Goal: Task Accomplishment & Management: Manage account settings

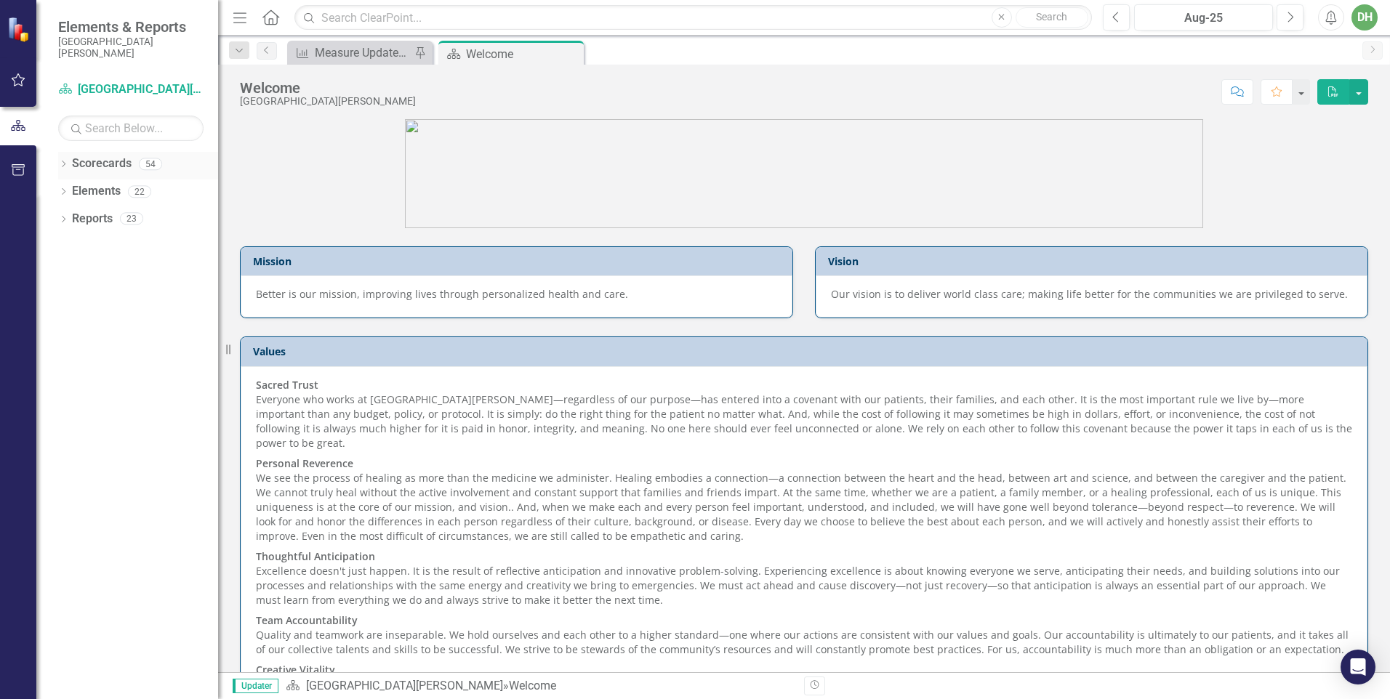
click at [70, 166] on div "Dropdown Scorecards 54" at bounding box center [138, 166] width 160 height 28
click at [64, 163] on icon at bounding box center [64, 164] width 4 height 7
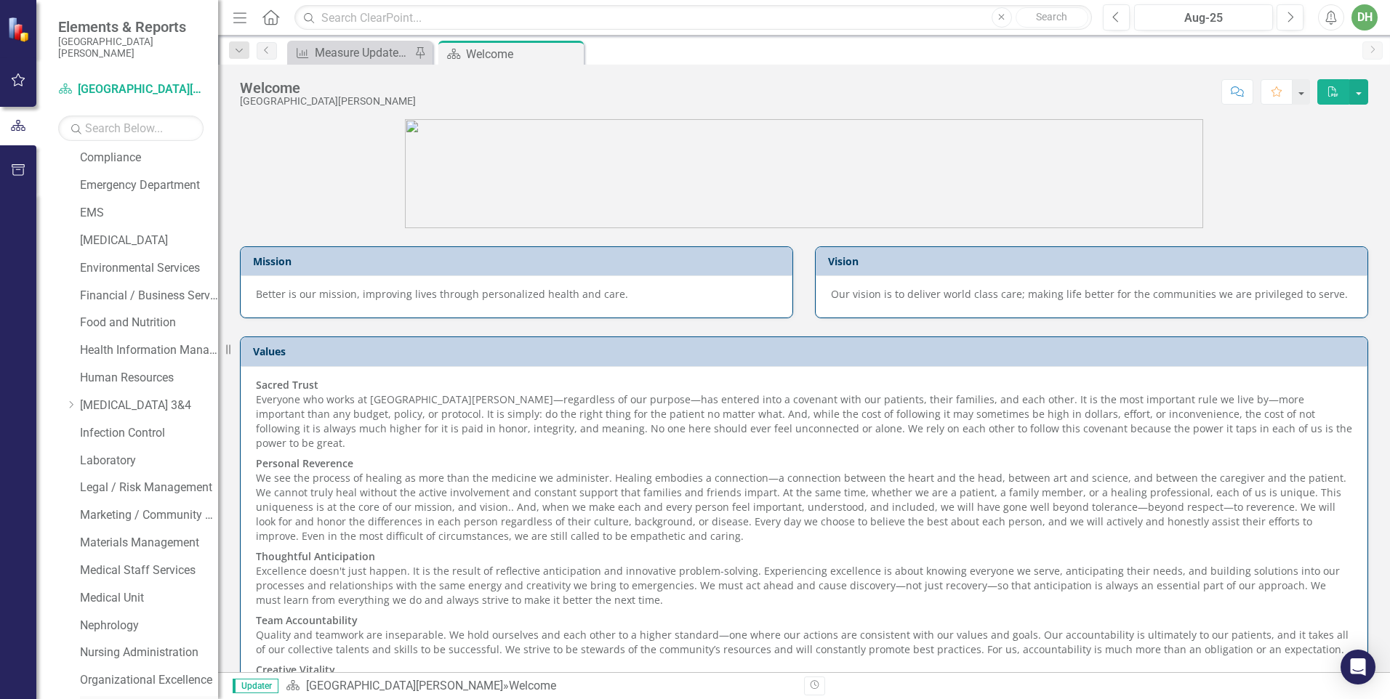
scroll to position [581, 0]
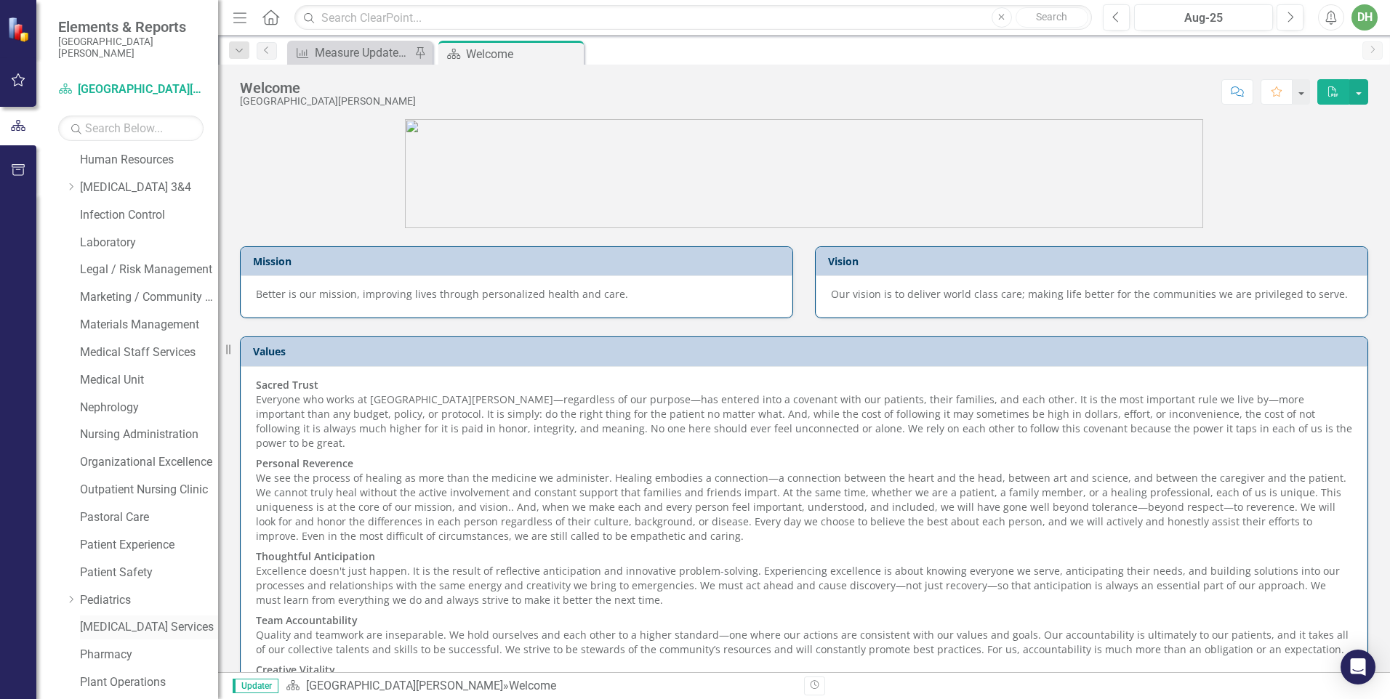
click at [102, 619] on link "[MEDICAL_DATA] Services" at bounding box center [149, 627] width 138 height 17
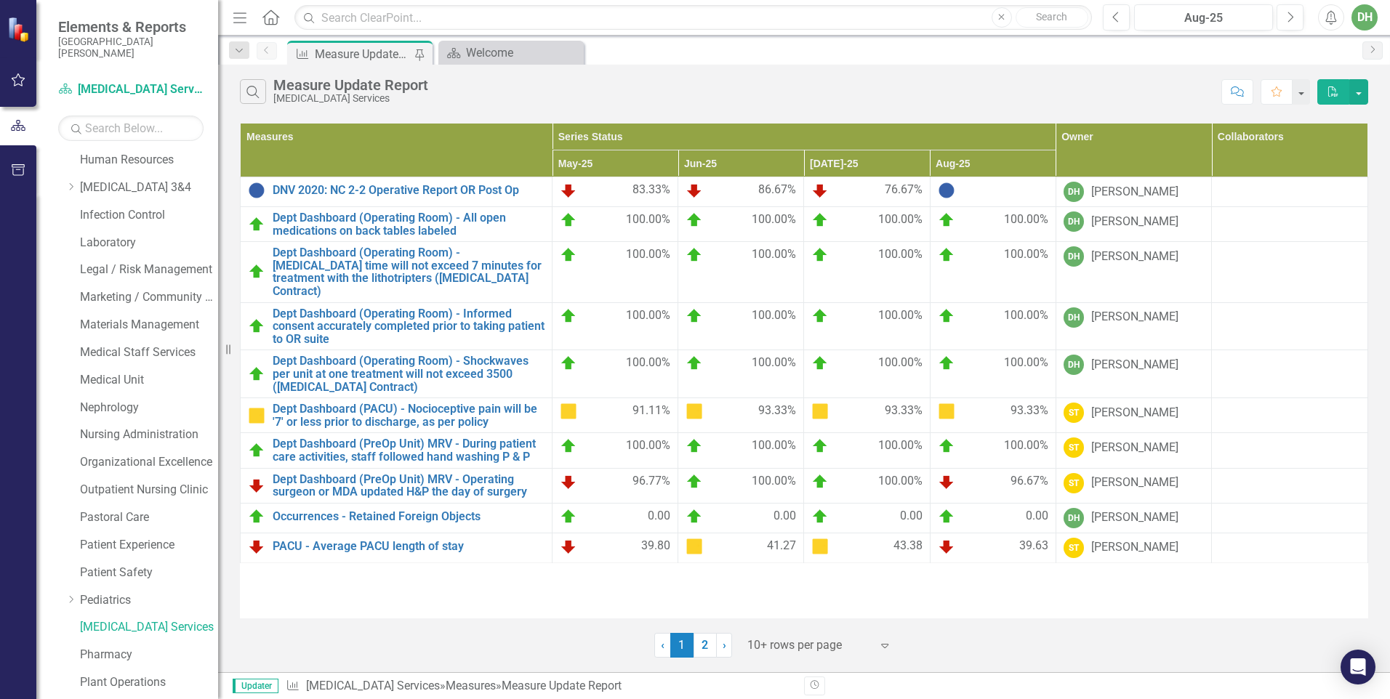
click at [947, 191] on img at bounding box center [946, 190] width 17 height 17
click at [377, 187] on link "DNV 2020: NC 2-2 Operative Report OR Post Op" at bounding box center [409, 190] width 272 height 13
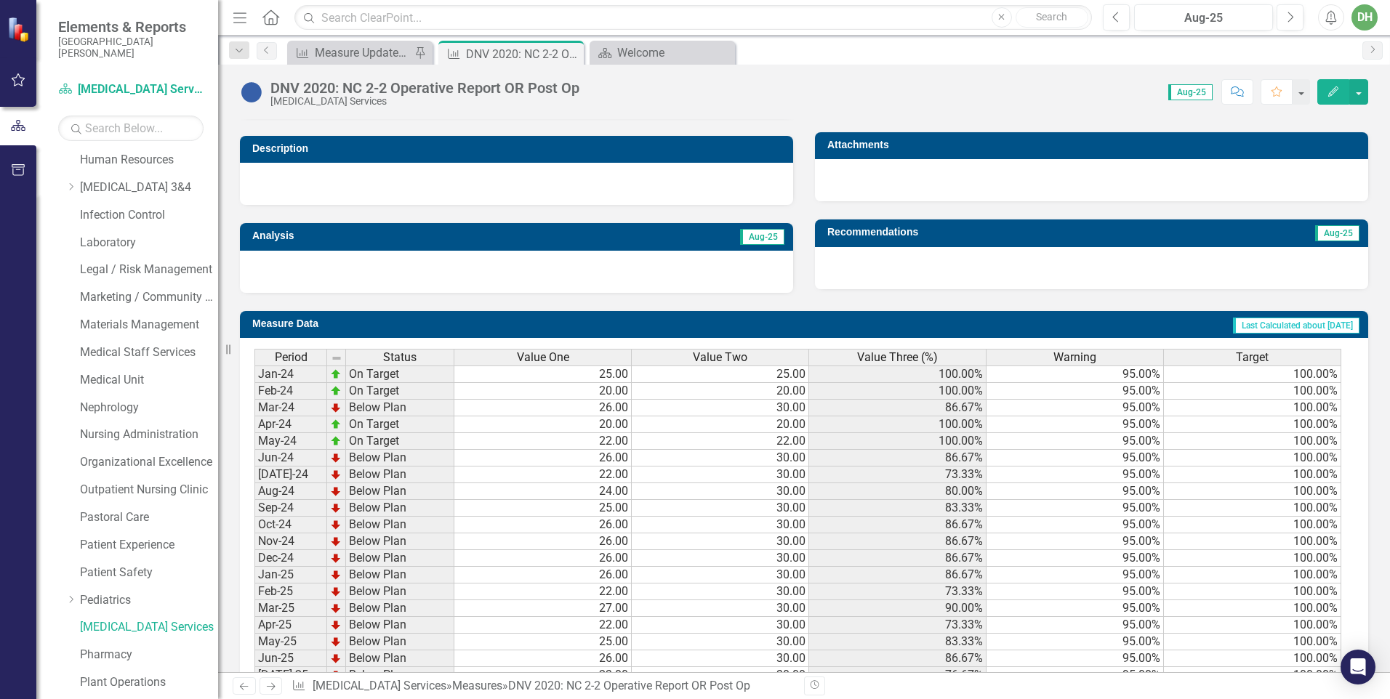
scroll to position [495, 0]
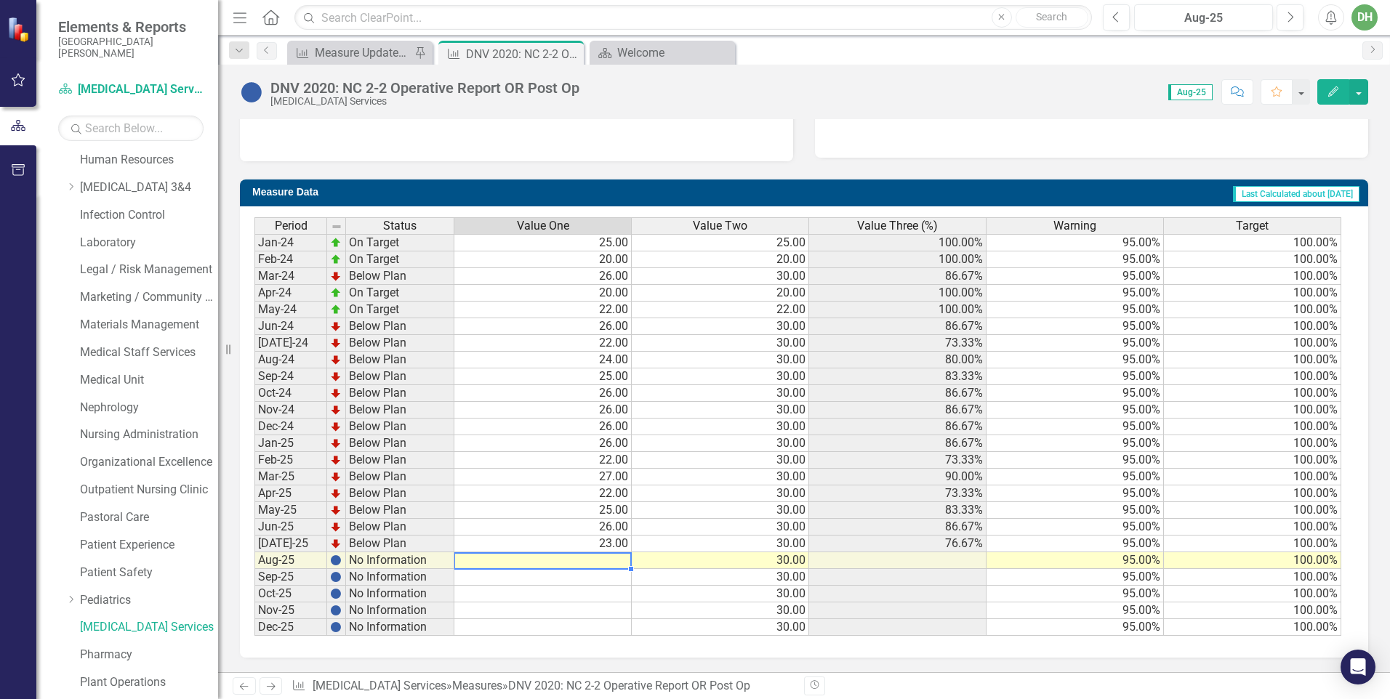
click at [616, 556] on td at bounding box center [542, 560] width 177 height 17
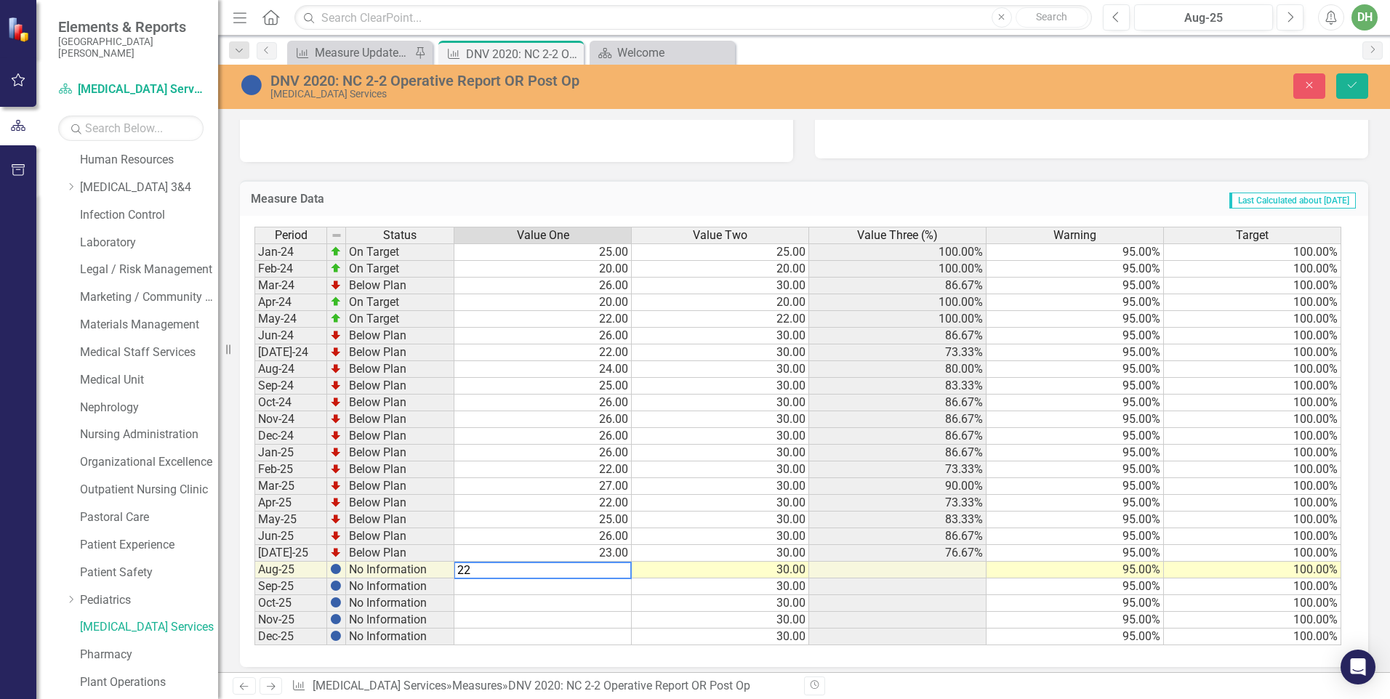
type textarea "22"
click at [613, 610] on td at bounding box center [542, 603] width 177 height 17
click at [1354, 90] on icon "Save" at bounding box center [1351, 85] width 13 height 10
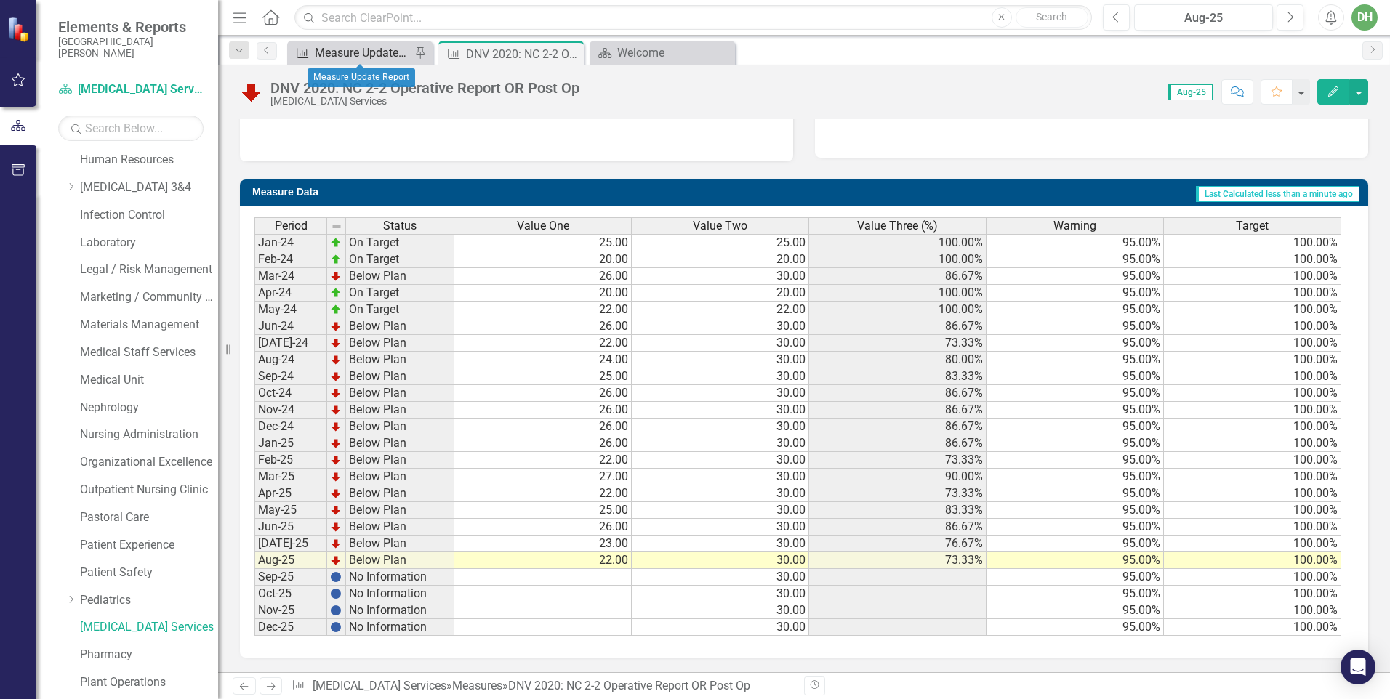
click at [378, 53] on div "Measure Update Report" at bounding box center [363, 53] width 96 height 18
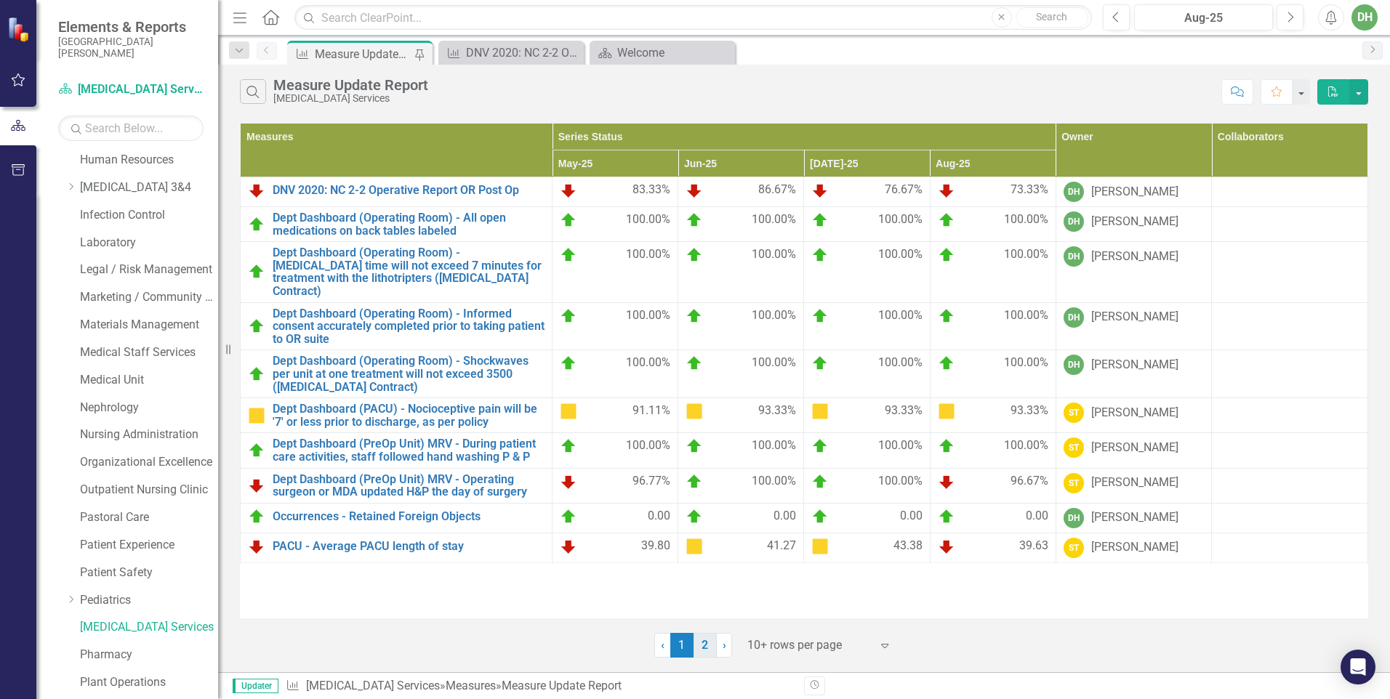
click at [707, 645] on link "2" at bounding box center [704, 645] width 23 height 25
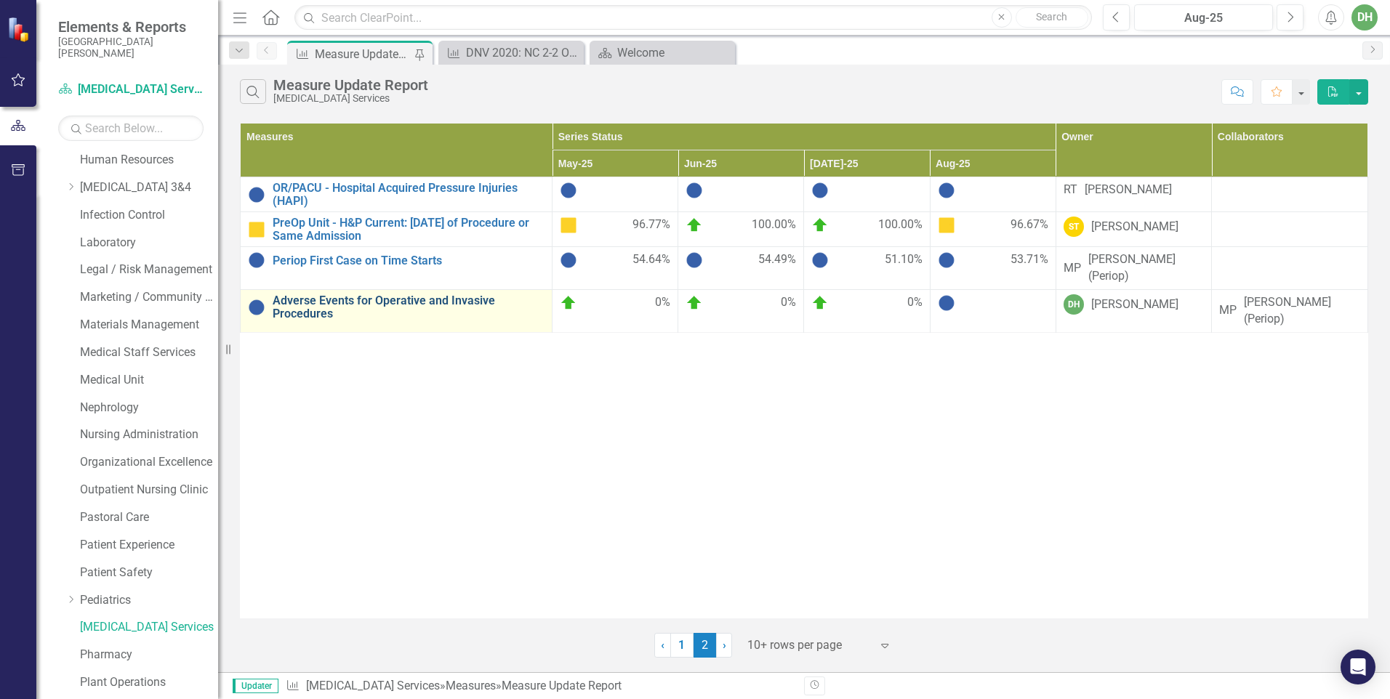
click at [430, 299] on link "Adverse Events for Operative and Invasive Procedures" at bounding box center [409, 306] width 272 height 25
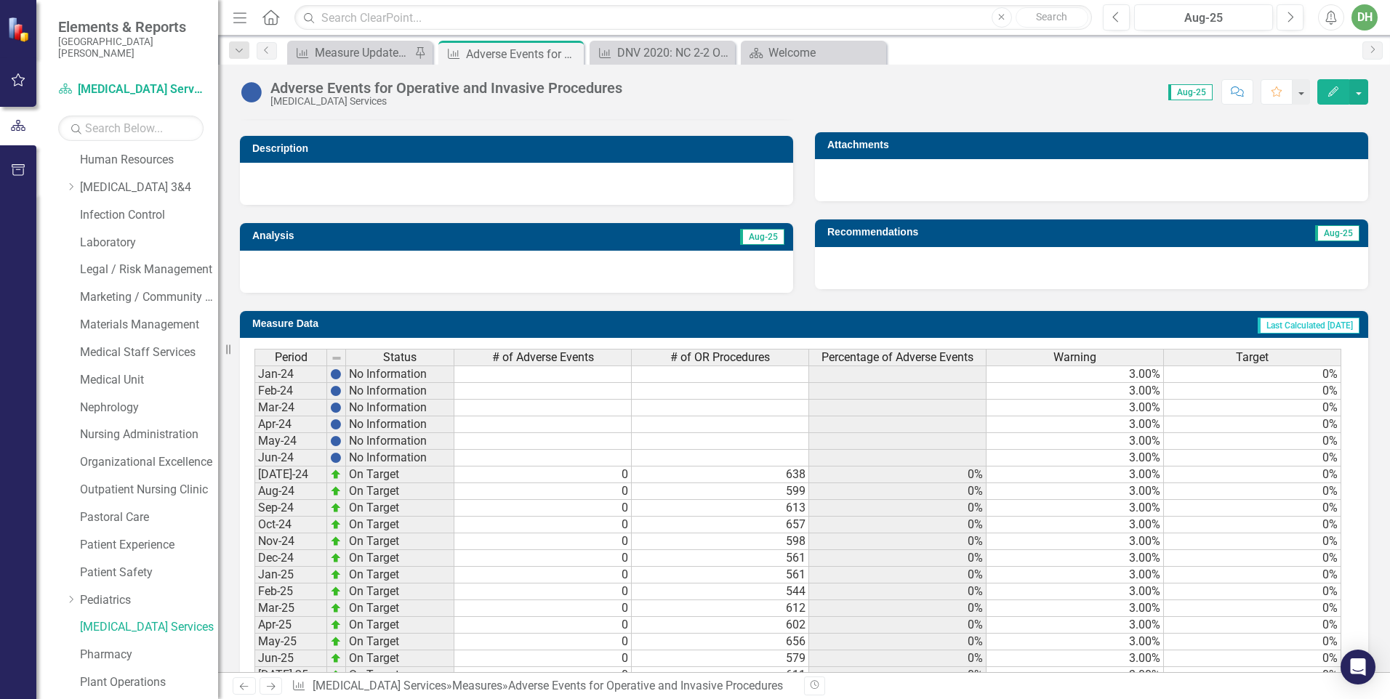
scroll to position [499, 0]
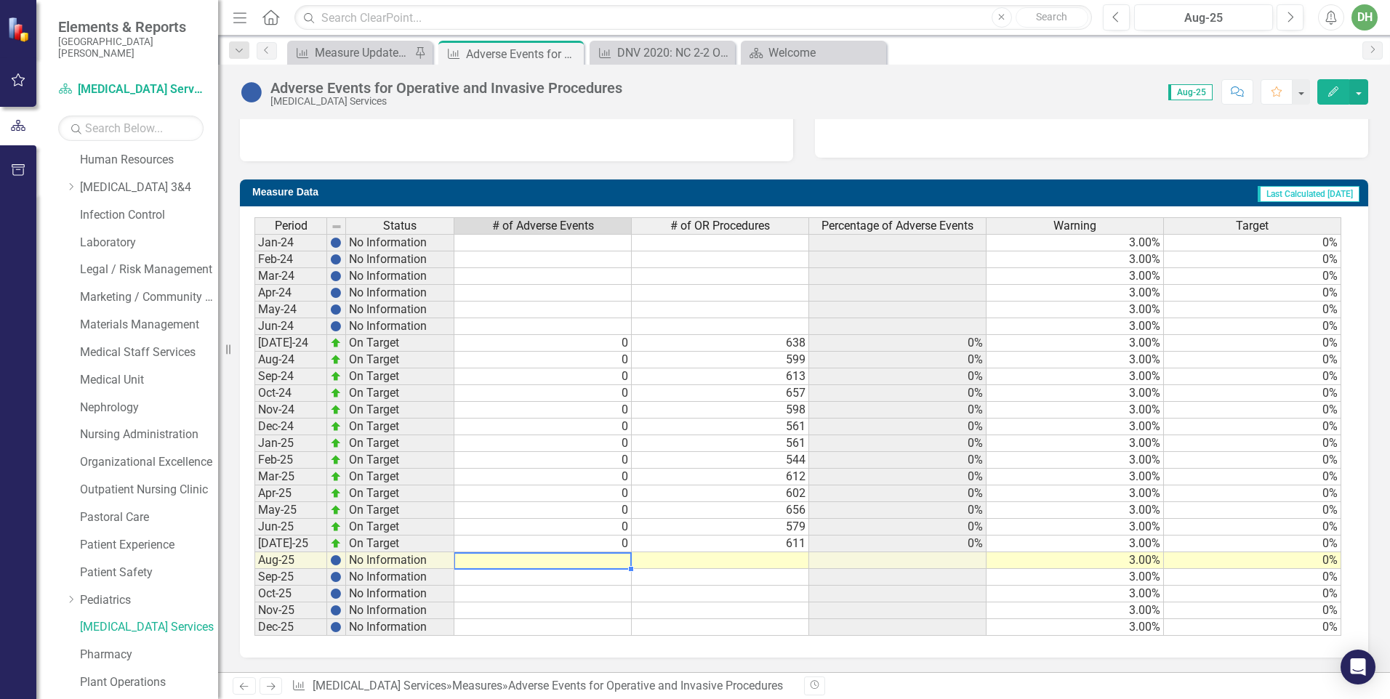
click at [624, 559] on td at bounding box center [542, 560] width 177 height 17
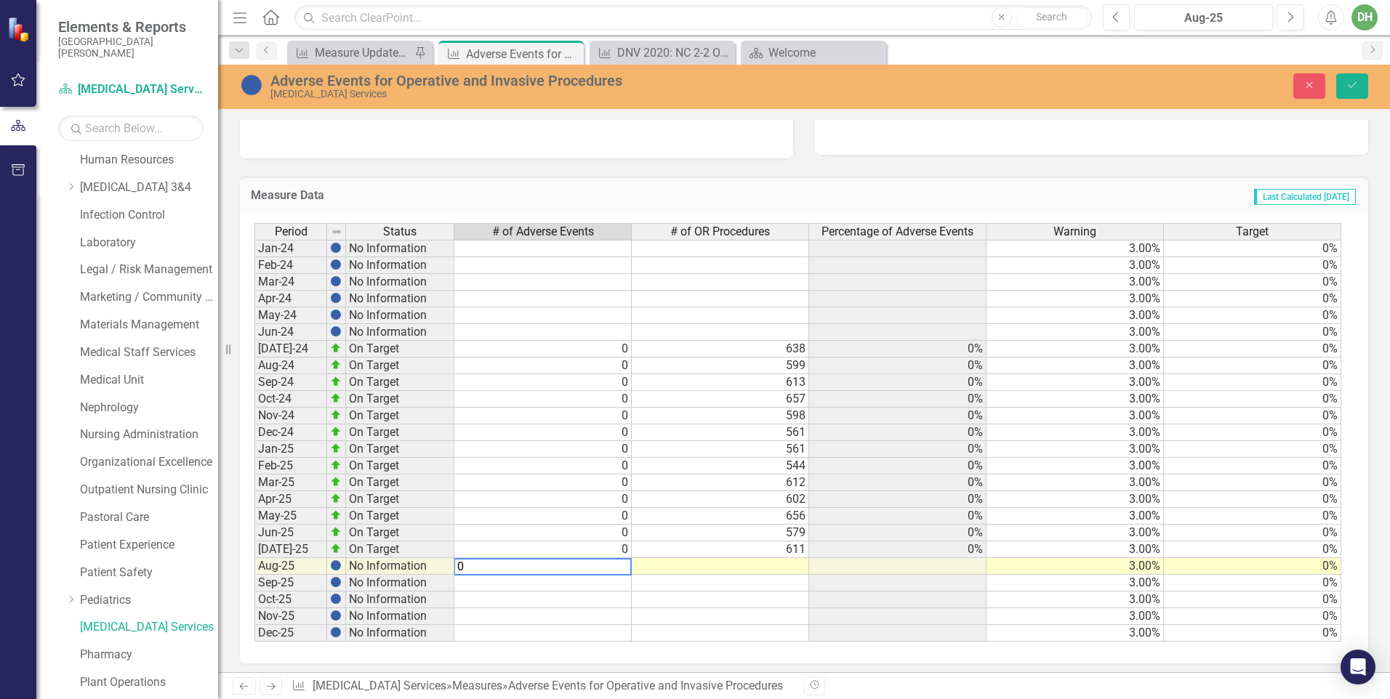
click at [684, 625] on td at bounding box center [720, 616] width 177 height 17
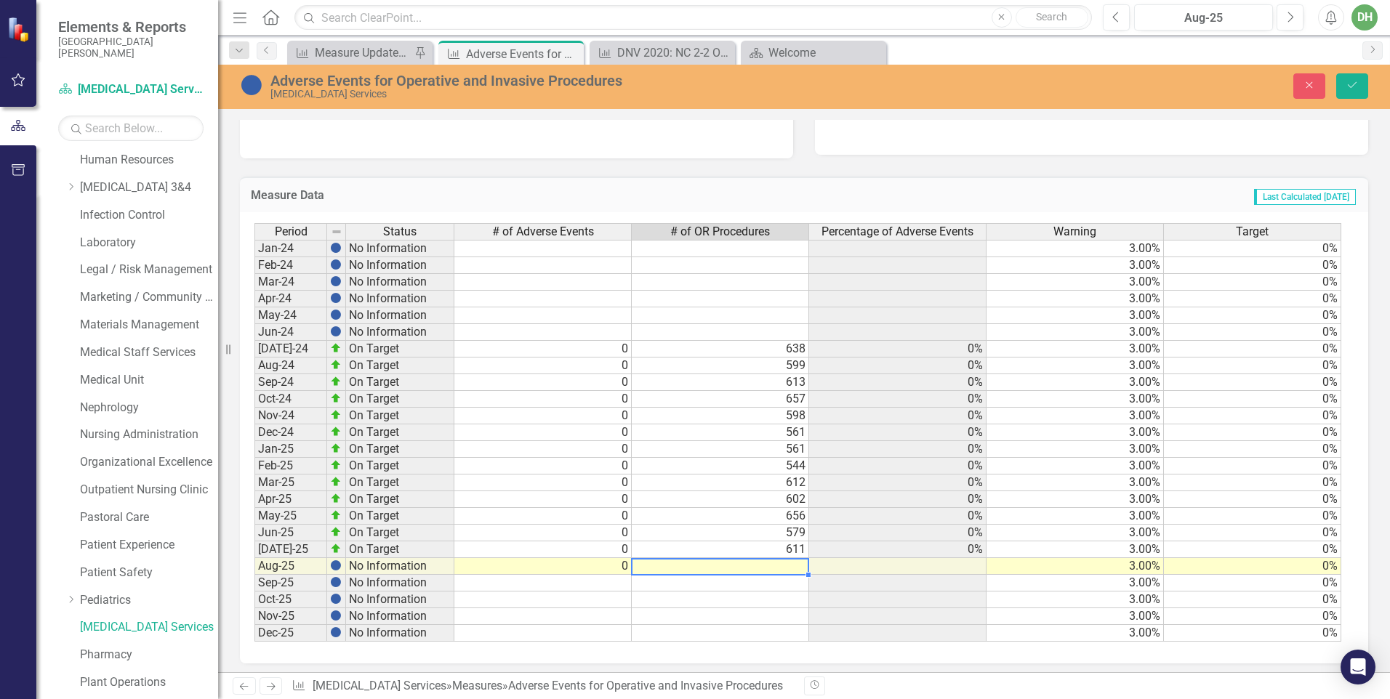
click at [792, 568] on td at bounding box center [720, 566] width 177 height 17
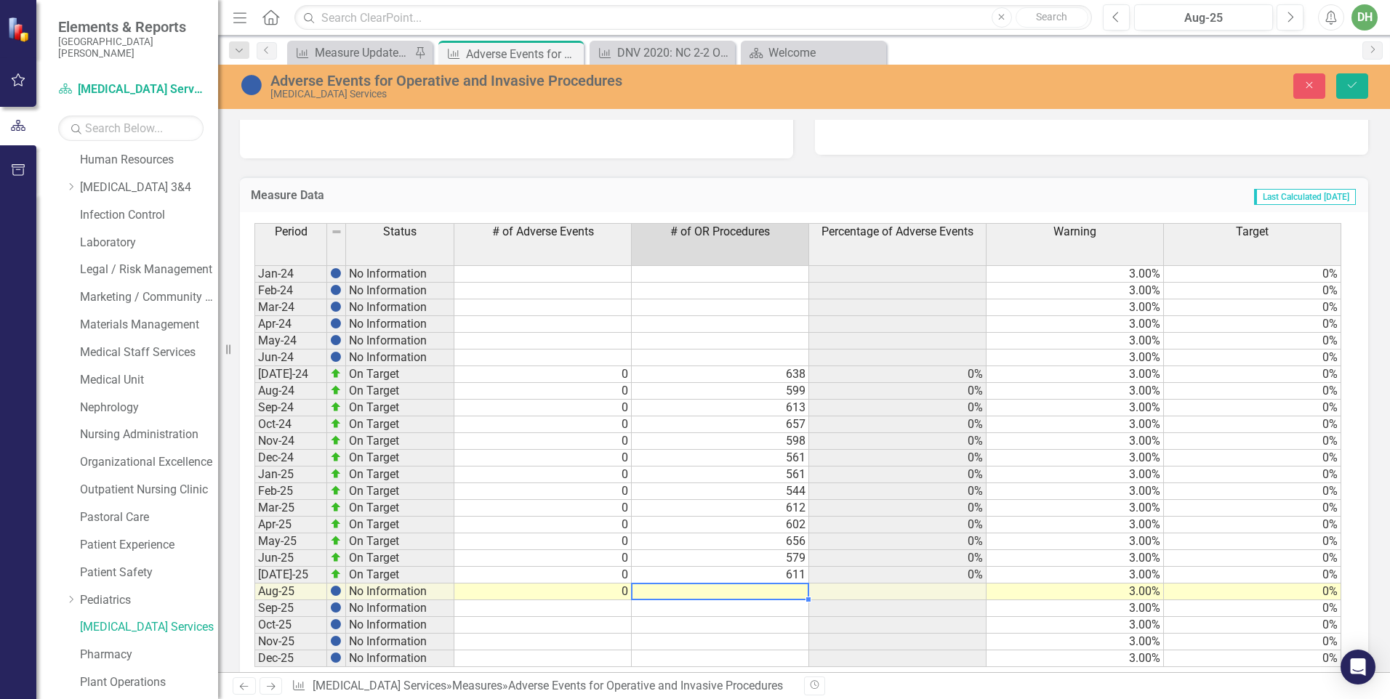
click at [800, 594] on td at bounding box center [720, 592] width 177 height 17
type textarea "693"
click at [792, 642] on td at bounding box center [720, 642] width 177 height 17
click at [1350, 81] on icon "Save" at bounding box center [1351, 85] width 13 height 10
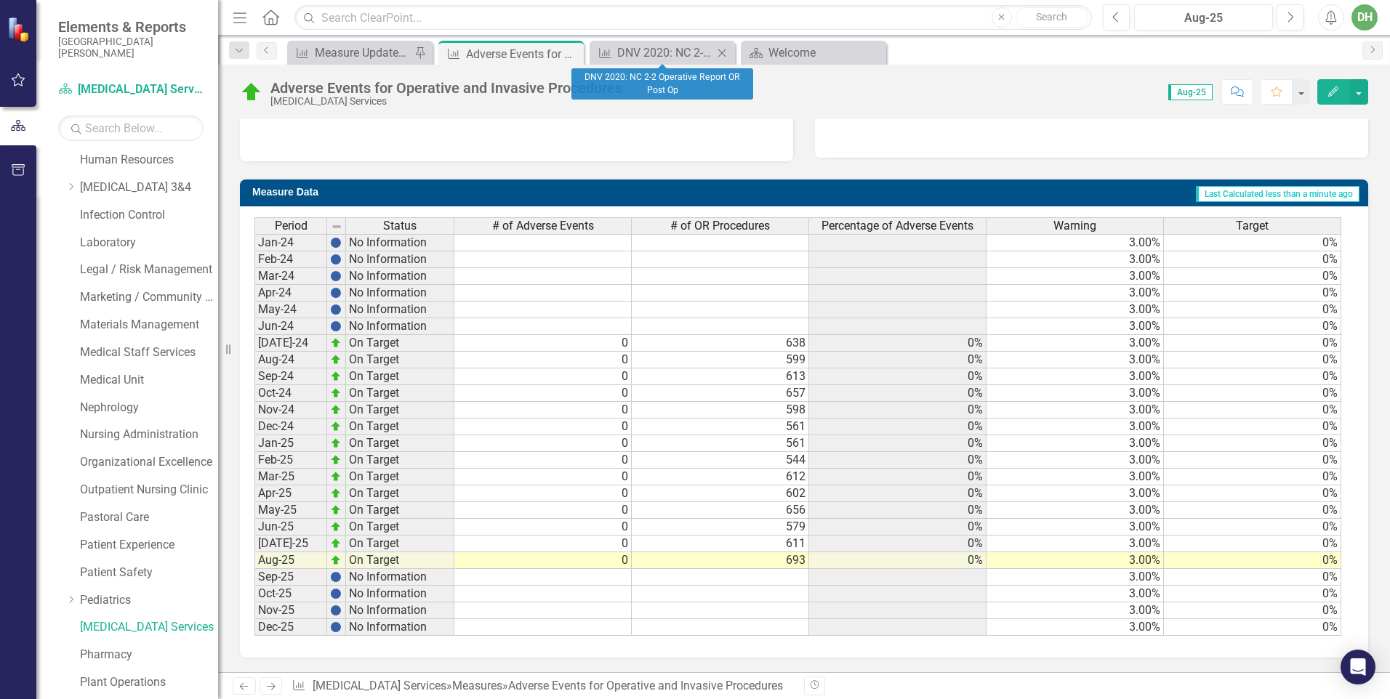
click at [720, 56] on icon "Close" at bounding box center [721, 53] width 15 height 12
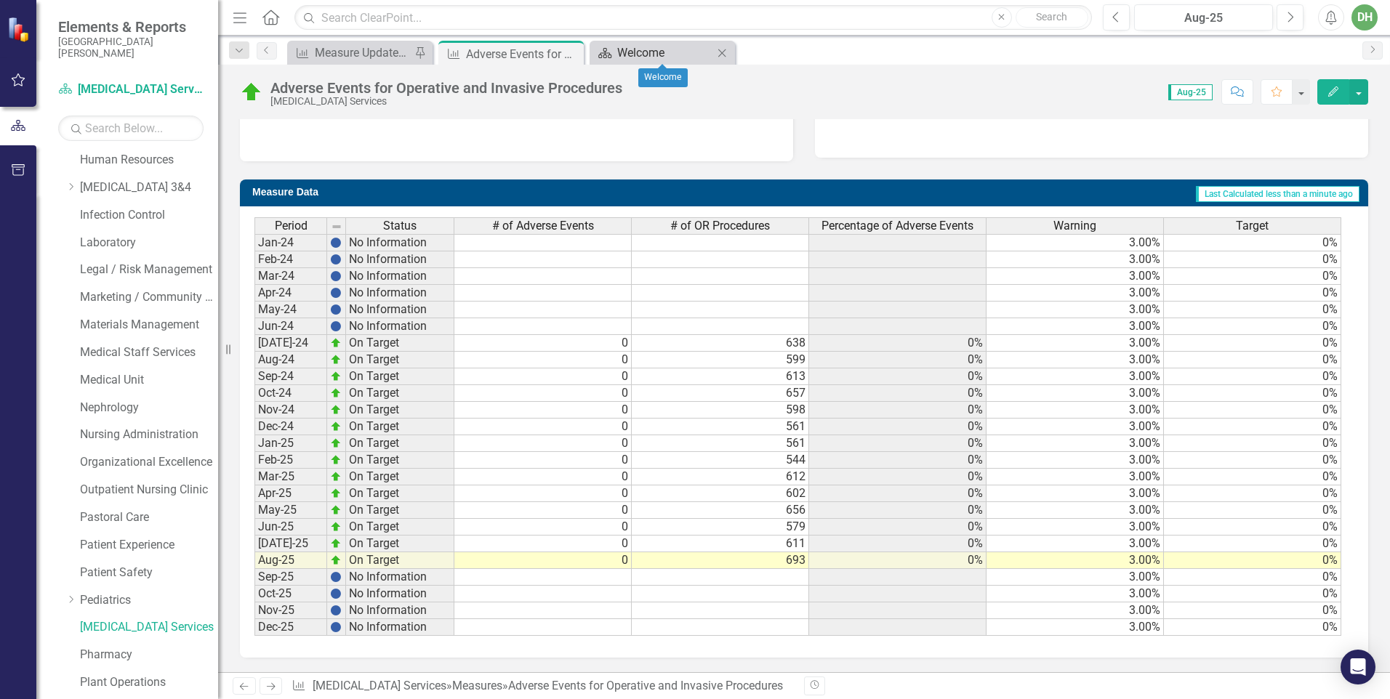
click at [692, 57] on div "Welcome" at bounding box center [665, 53] width 96 height 18
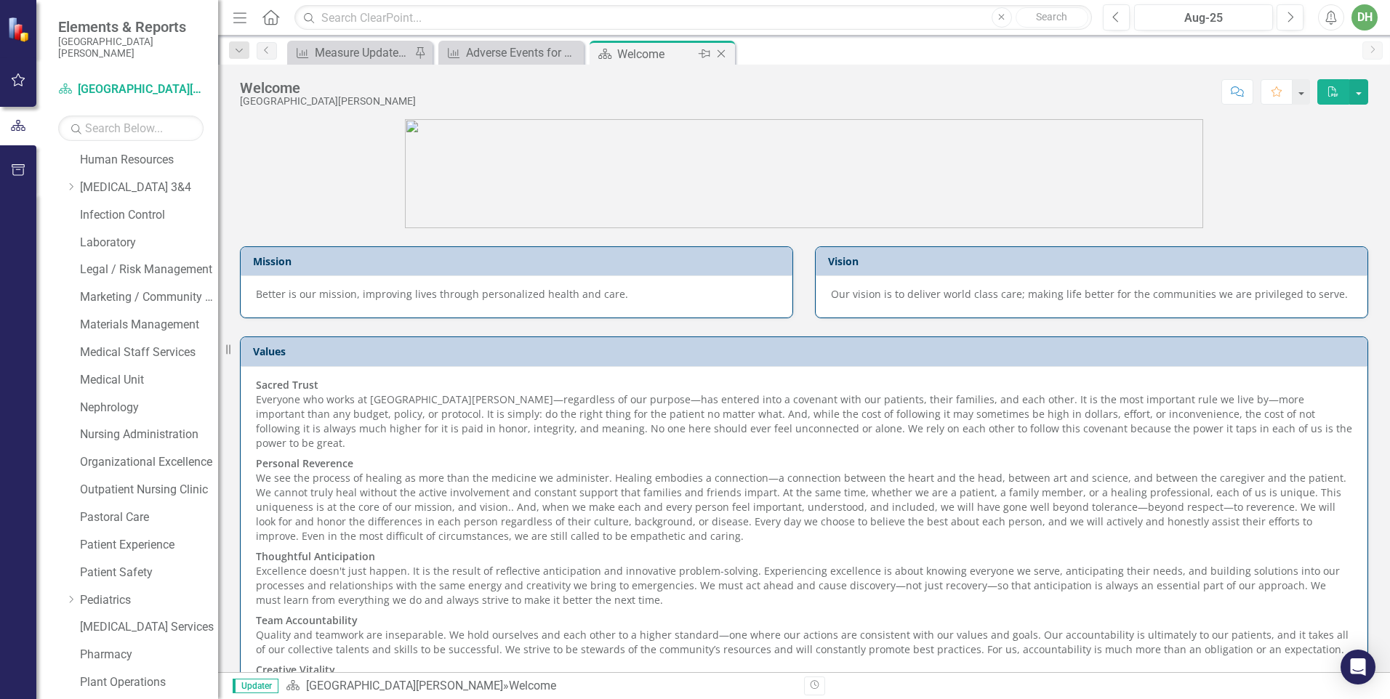
click at [725, 52] on icon "Close" at bounding box center [721, 54] width 15 height 12
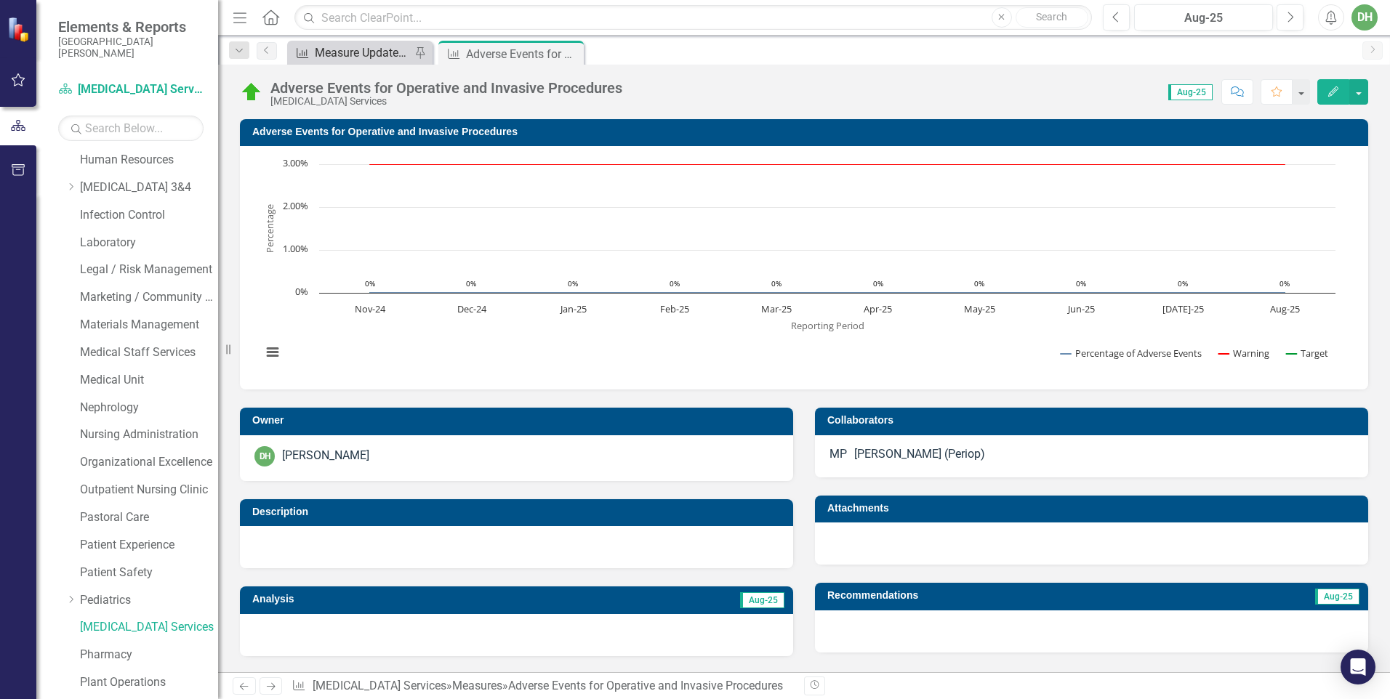
click at [374, 52] on div "Measure Update Report" at bounding box center [363, 53] width 96 height 18
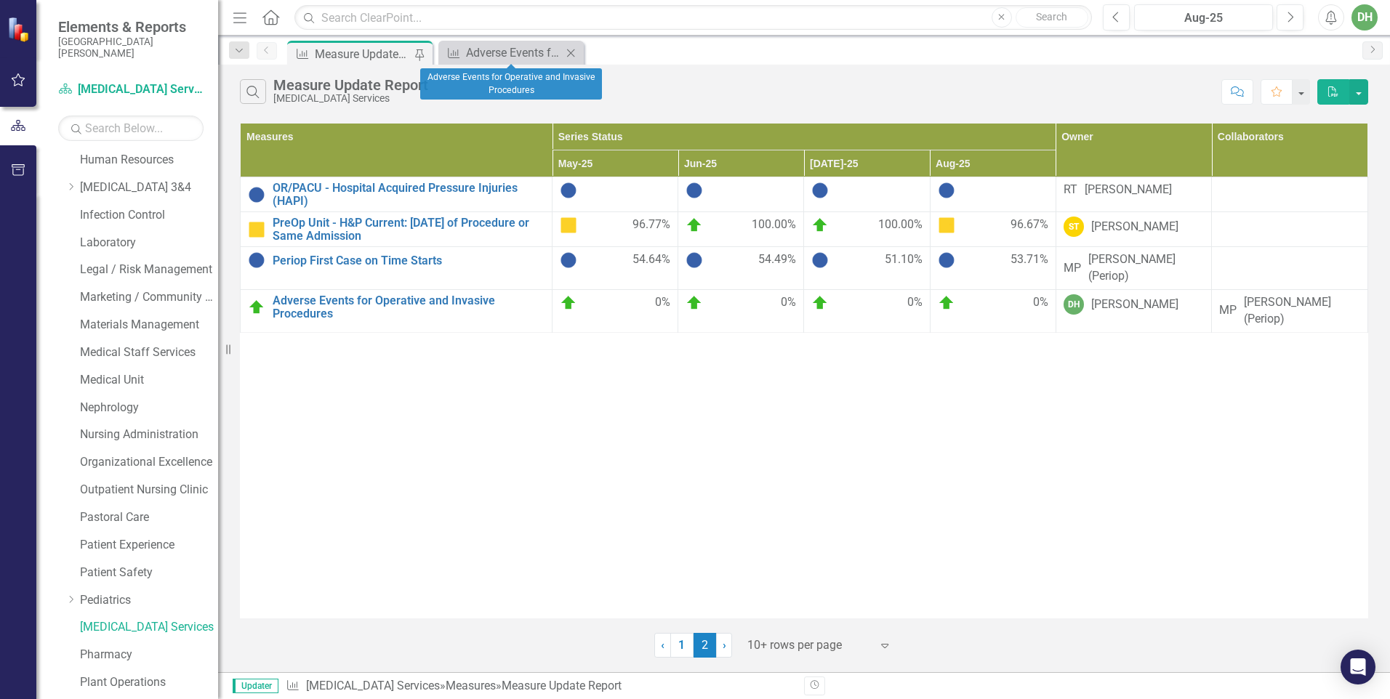
click at [562, 49] on div "Close" at bounding box center [571, 53] width 18 height 18
